Goal: Check status: Check status

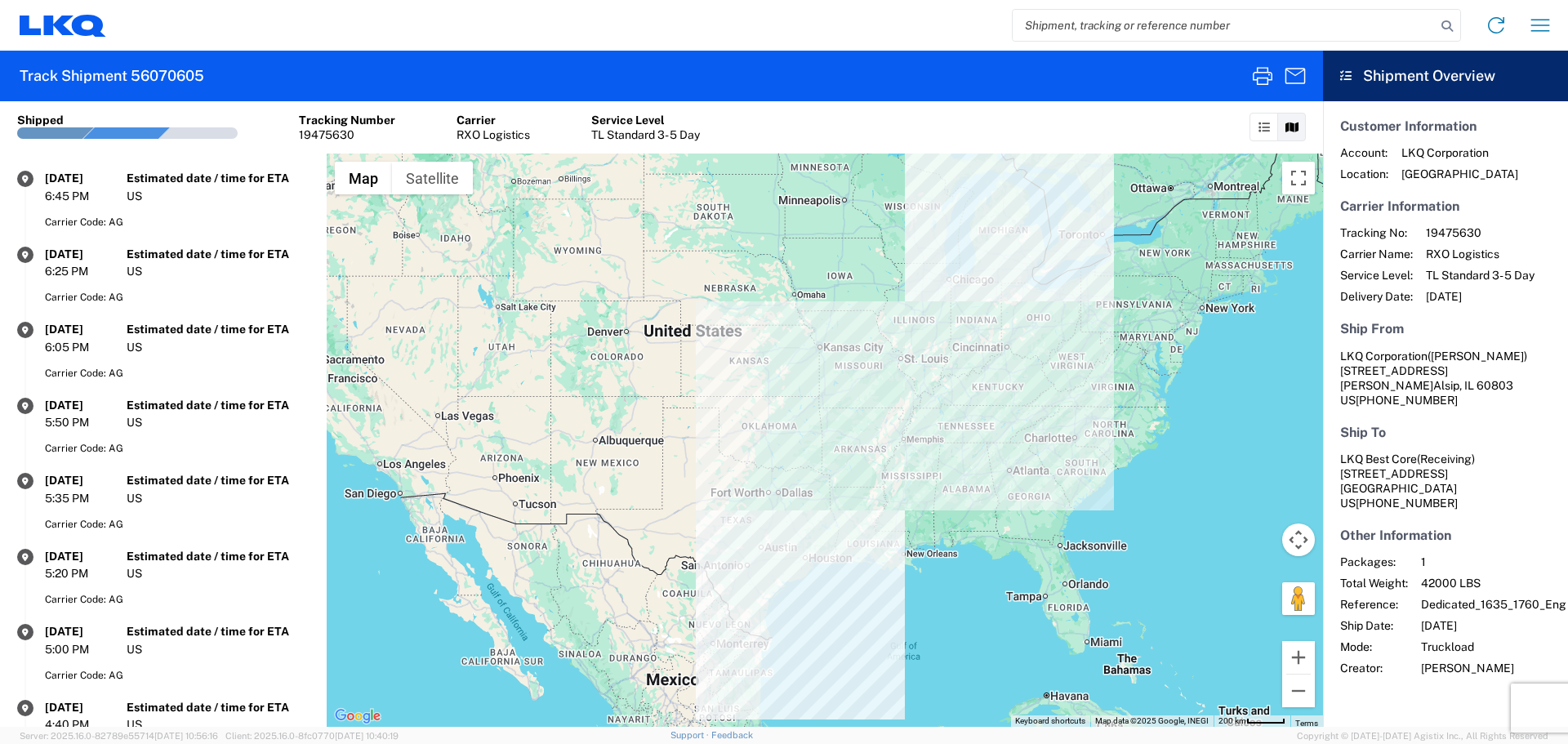
click at [1213, 40] on input "search" at bounding box center [1223, 25] width 423 height 31
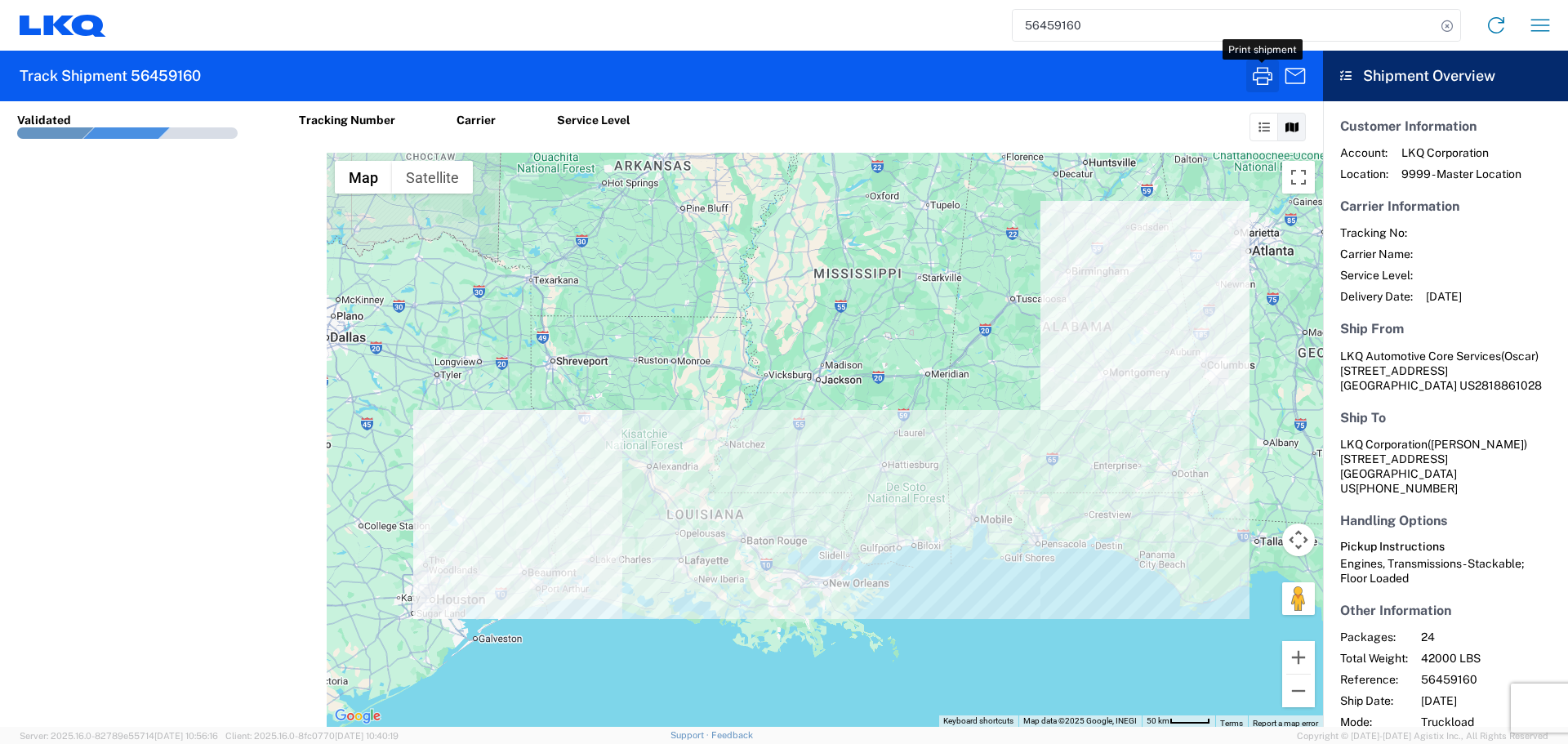
click at [1264, 68] on icon "button" at bounding box center [1263, 76] width 20 height 18
click at [1066, 29] on input "56459160" at bounding box center [1223, 25] width 423 height 31
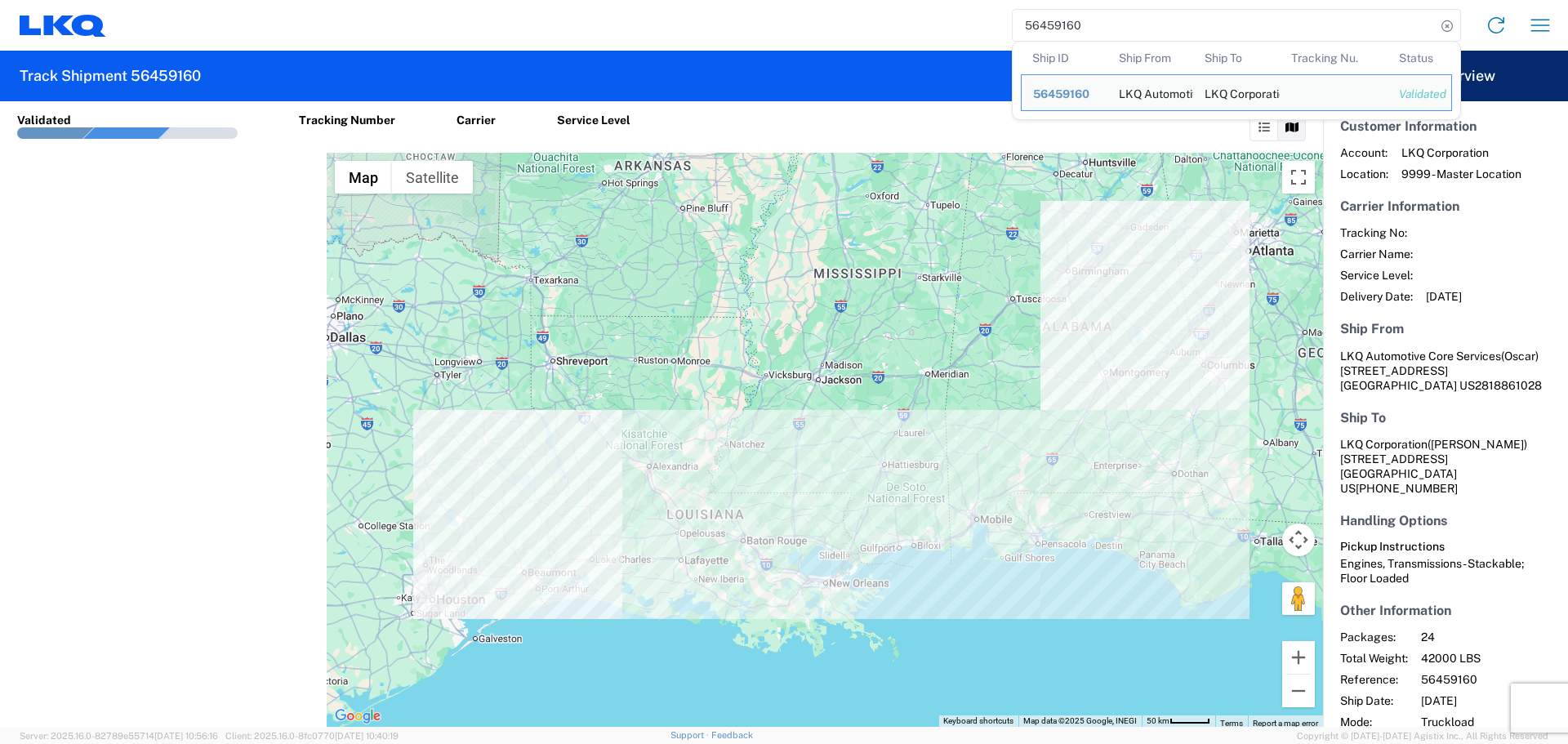
click at [1066, 29] on input "56459160" at bounding box center [1223, 25] width 423 height 31
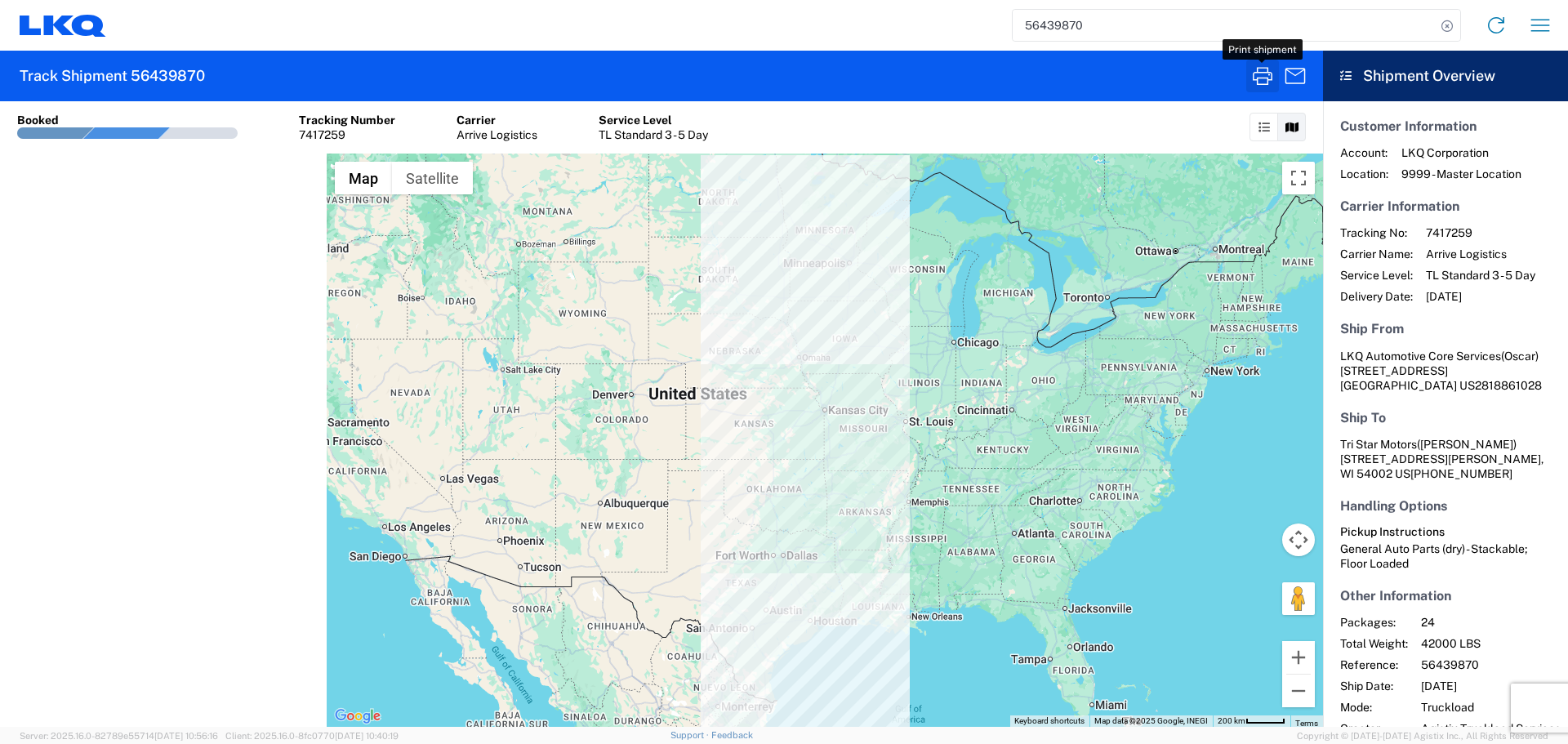
click at [1271, 74] on icon "button" at bounding box center [1262, 76] width 26 height 26
click at [1067, 23] on input "56439870" at bounding box center [1223, 25] width 423 height 31
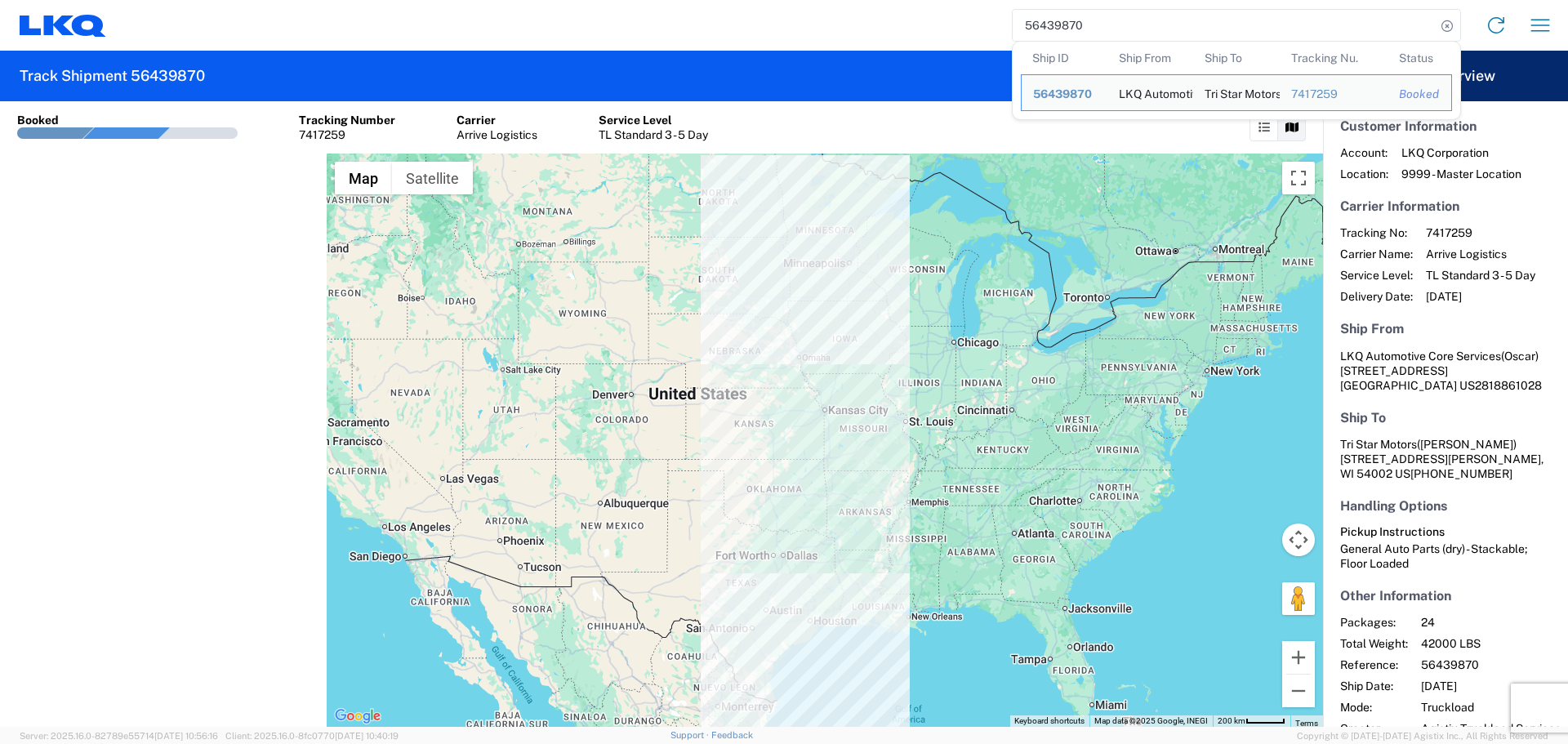
click at [1067, 23] on input "56439870" at bounding box center [1223, 25] width 423 height 31
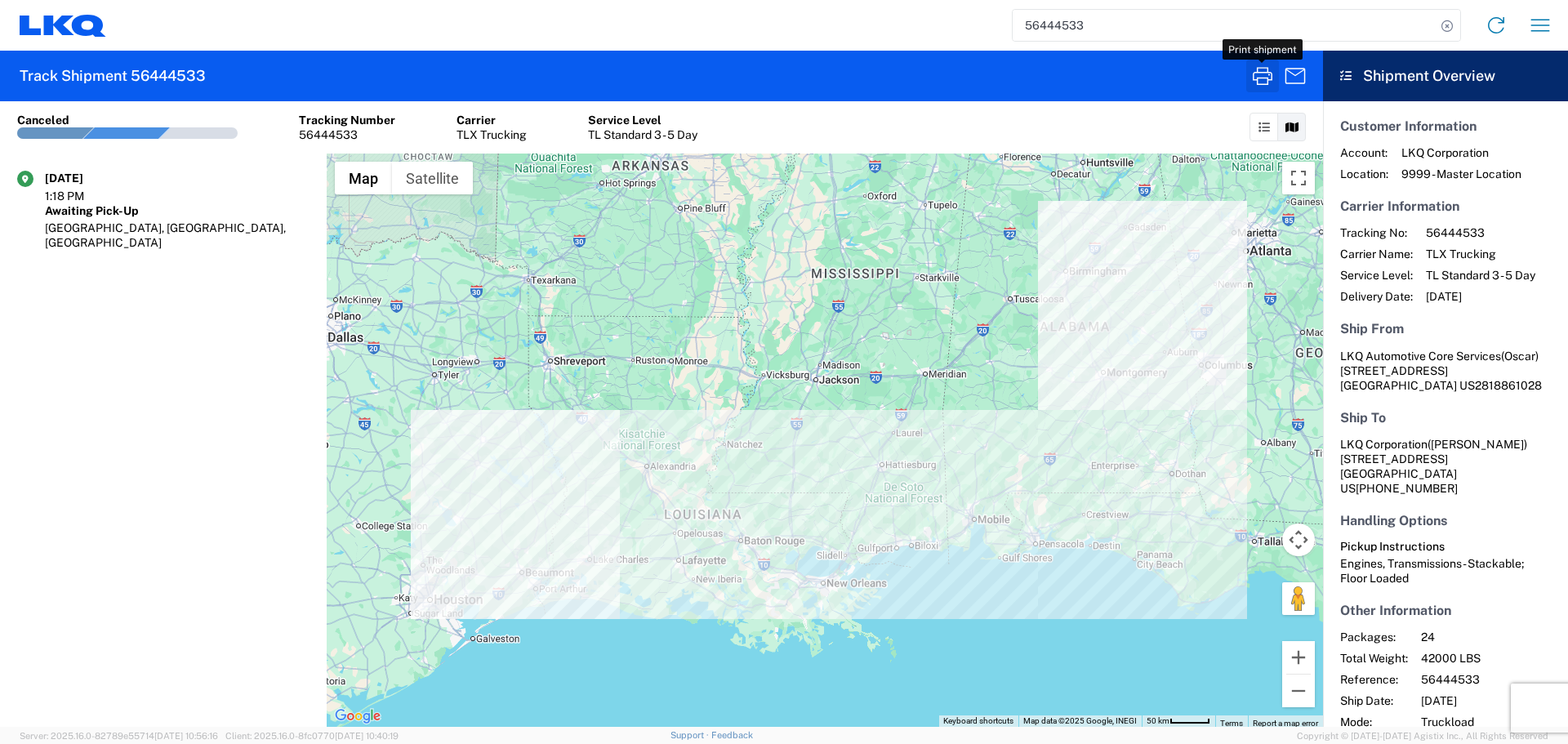
click at [1267, 85] on icon "button" at bounding box center [1262, 76] width 26 height 26
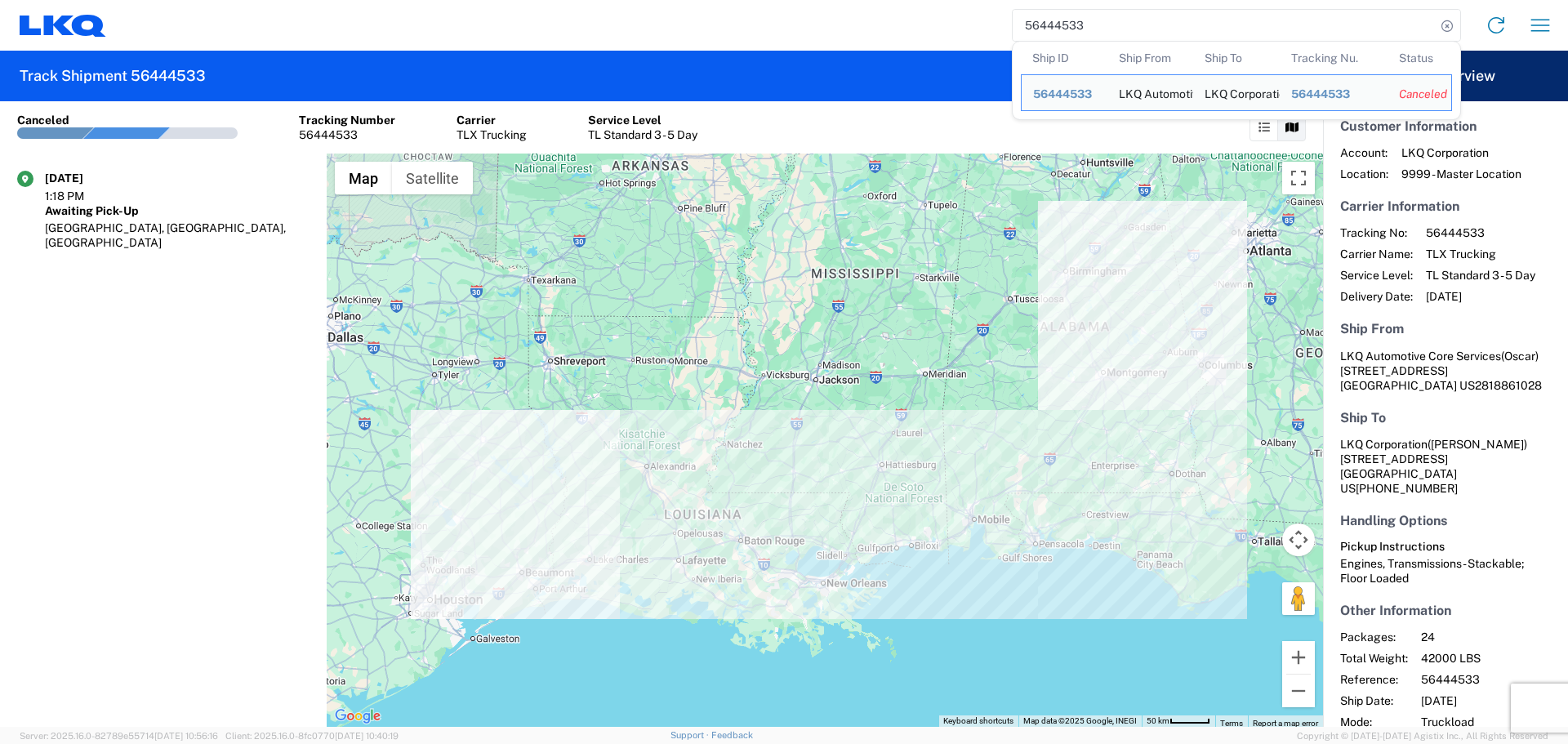
click at [1066, 28] on input "56444533" at bounding box center [1223, 25] width 423 height 31
paste input "61001"
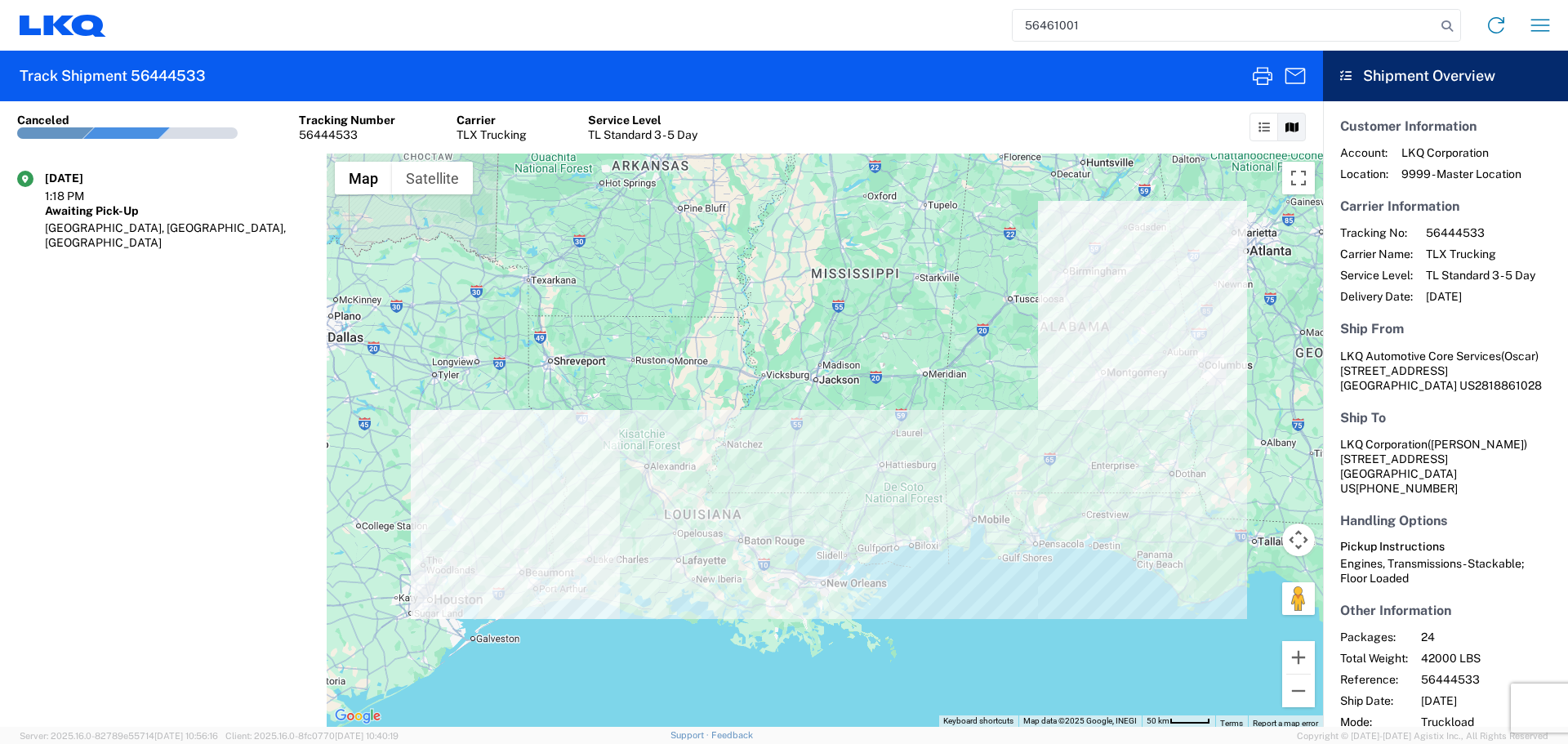
type input "56461001"
click at [1258, 67] on icon "button" at bounding box center [1262, 76] width 26 height 26
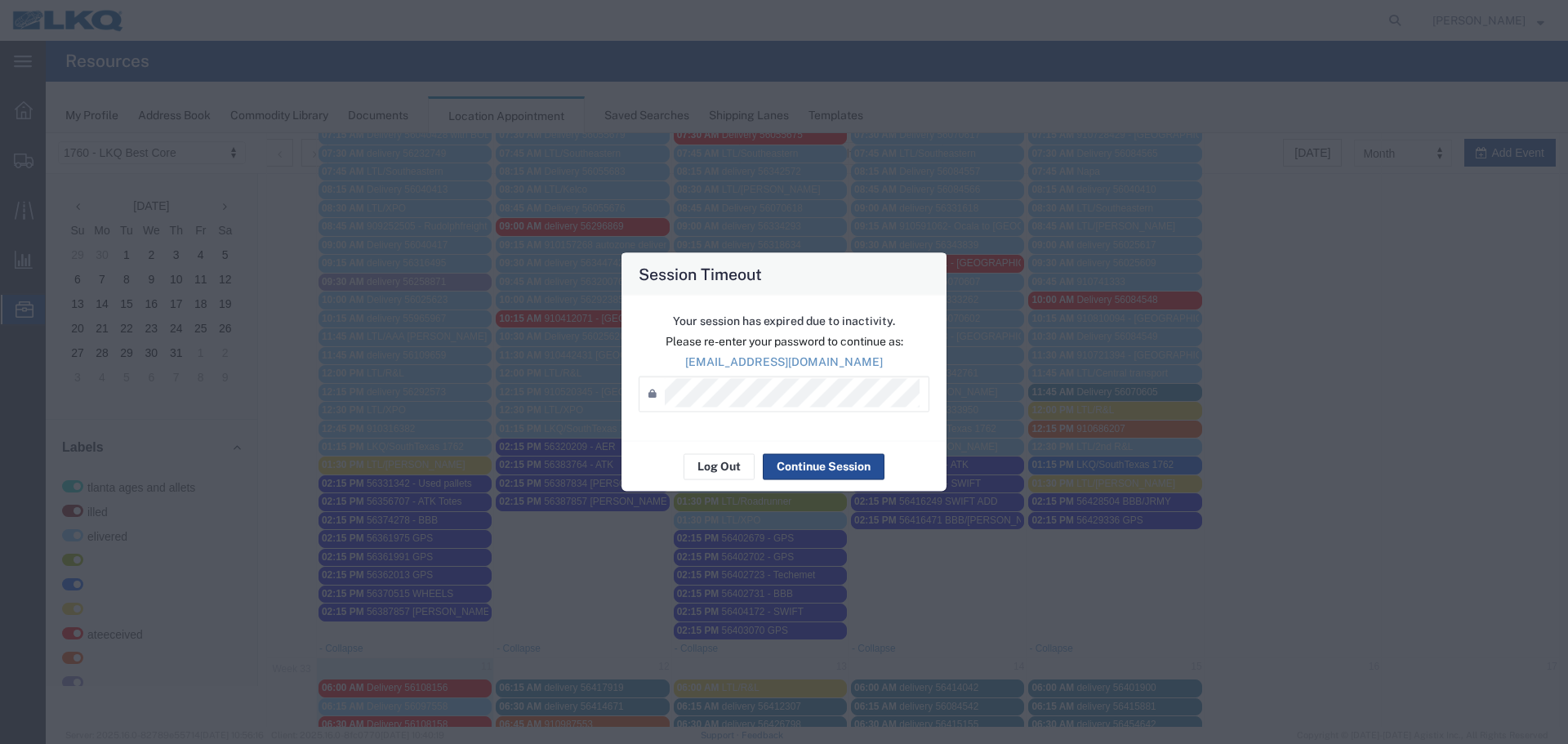
scroll to position [326, 0]
